Goal: Information Seeking & Learning: Learn about a topic

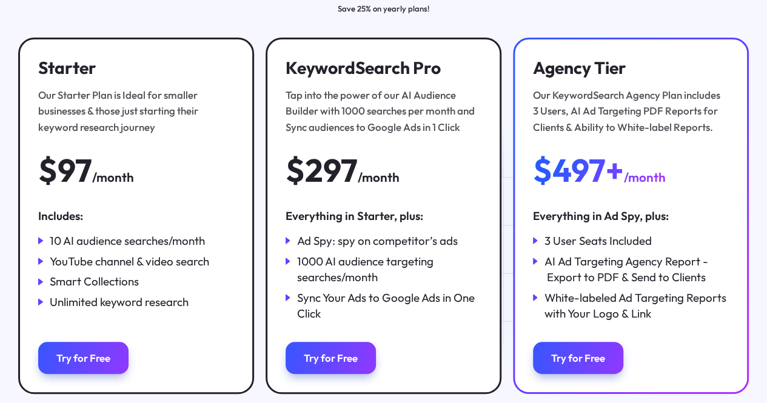
scroll to position [172, 0]
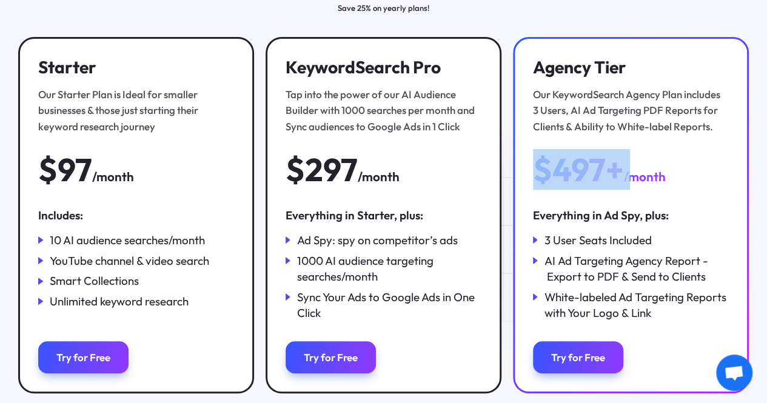
drag, startPoint x: 547, startPoint y: 196, endPoint x: 670, endPoint y: 195, distance: 123.7
click at [666, 187] on div "$497+ /month" at bounding box center [599, 170] width 133 height 34
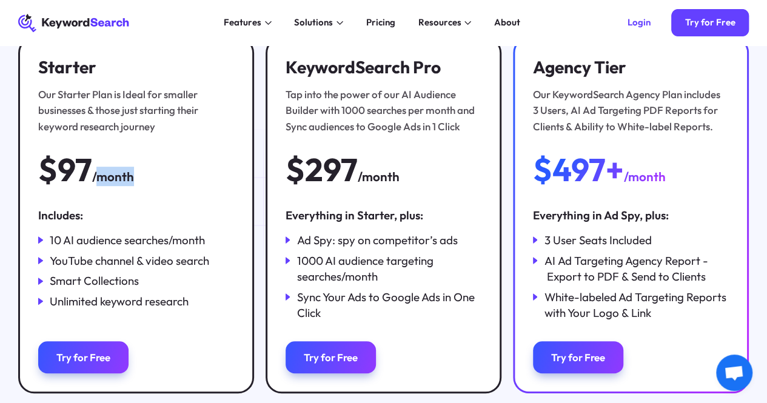
drag, startPoint x: 106, startPoint y: 192, endPoint x: 167, endPoint y: 193, distance: 60.6
click at [167, 186] on div "Starter Our Starter Plan is Ideal for smaller businesses & those just starting …" at bounding box center [136, 121] width 196 height 129
drag, startPoint x: 371, startPoint y: 199, endPoint x: 429, endPoint y: 202, distance: 58.3
click at [429, 186] on div "KeywordSearch Pro Tap into the power of our AI Audience Builder with 1000 searc…" at bounding box center [384, 121] width 196 height 129
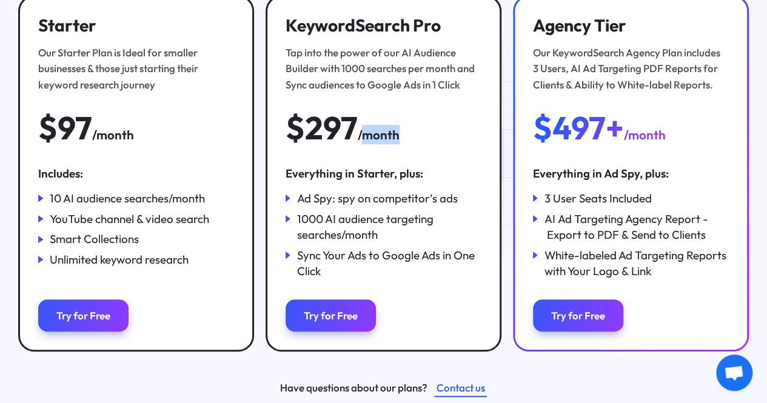
scroll to position [233, 0]
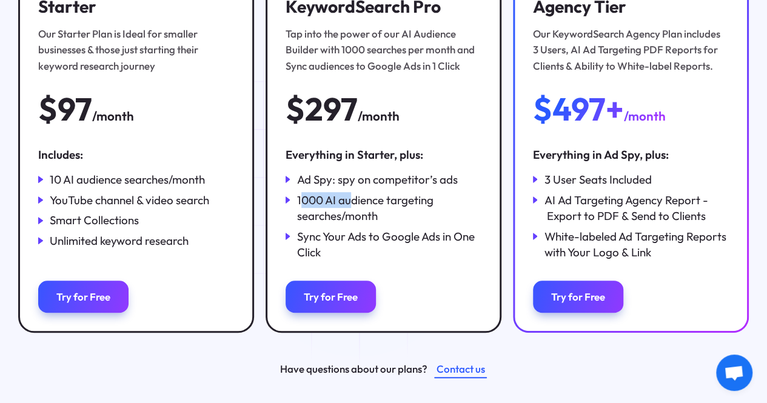
drag, startPoint x: 304, startPoint y: 248, endPoint x: 361, endPoint y: 247, distance: 57.6
click at [361, 224] on div "1000 AI audience targeting searches/month" at bounding box center [389, 208] width 184 height 32
click at [379, 224] on div "1000 AI audience targeting searches/month" at bounding box center [389, 208] width 184 height 32
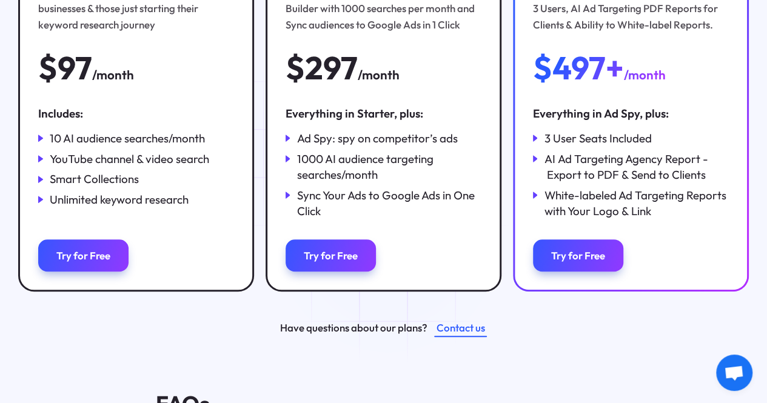
scroll to position [293, 0]
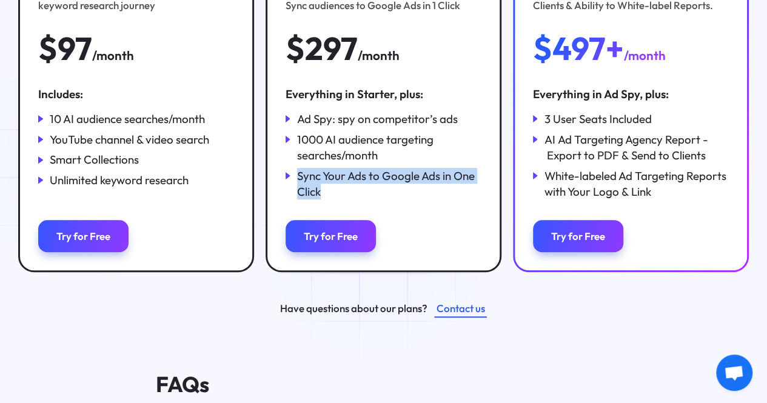
drag, startPoint x: 304, startPoint y: 225, endPoint x: 381, endPoint y: 238, distance: 77.5
click at [381, 200] on div "Sync Your Ads to Google Ads in One Click" at bounding box center [389, 184] width 184 height 32
click at [395, 200] on div "Sync Your Ads to Google Ads in One Click" at bounding box center [389, 184] width 184 height 32
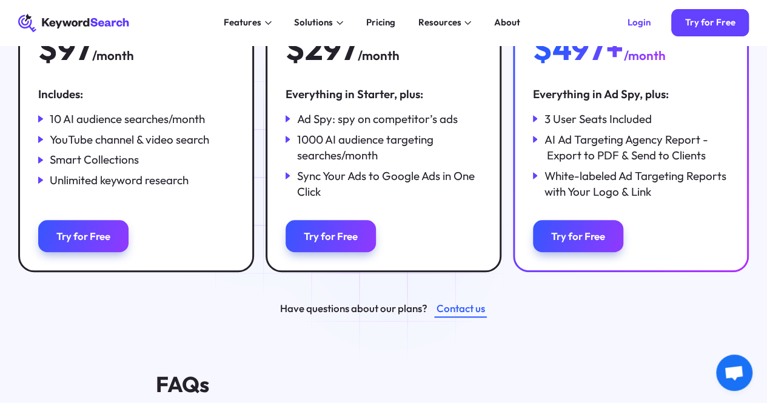
scroll to position [233, 0]
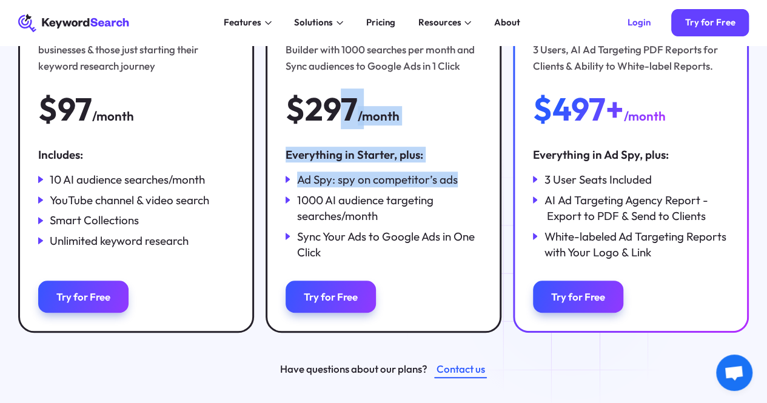
drag, startPoint x: 342, startPoint y: 121, endPoint x: 412, endPoint y: 218, distance: 119.8
click at [412, 218] on div "KeywordSearch Pro Tap into the power of our AI Audience Builder with 1000 searc…" at bounding box center [384, 154] width 236 height 356
click at [433, 187] on div "Ad Spy: spy on competitor’s ads" at bounding box center [377, 180] width 161 height 16
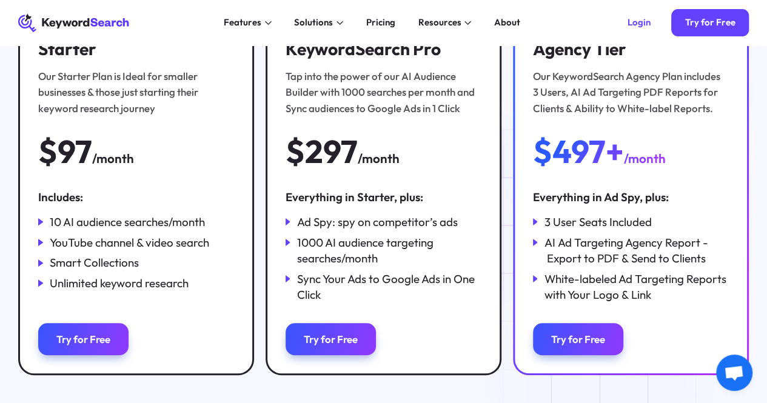
scroll to position [172, 0]
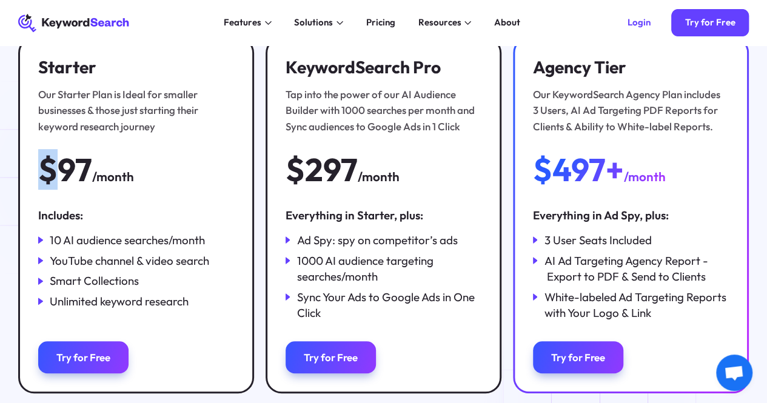
drag, startPoint x: 58, startPoint y: 176, endPoint x: 199, endPoint y: 179, distance: 140.7
click at [199, 179] on div "Starter Our Starter Plan is Ideal for smaller businesses & those just starting …" at bounding box center [136, 121] width 196 height 129
click at [205, 186] on div "Starter Our Starter Plan is Ideal for smaller businesses & those just starting …" at bounding box center [136, 121] width 196 height 129
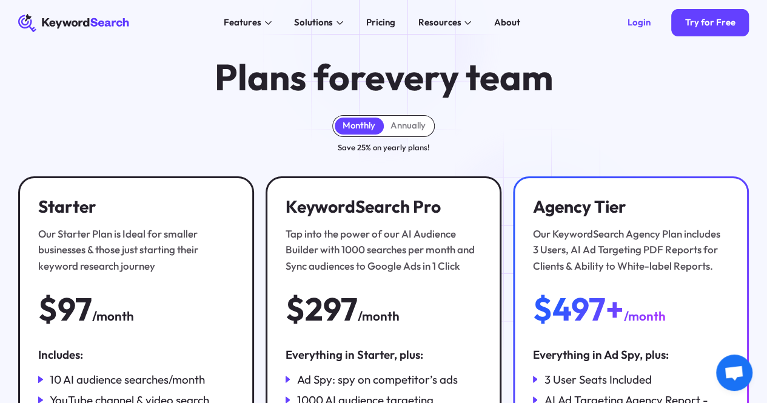
scroll to position [0, 0]
